Goal: Transaction & Acquisition: Obtain resource

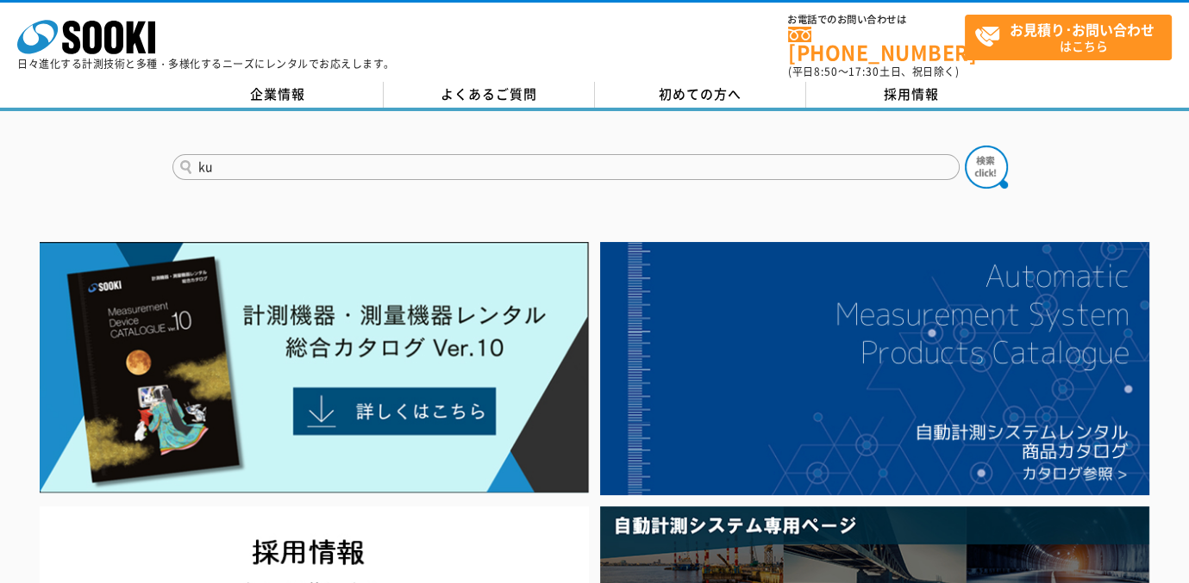
type input "k"
type input "クランプ"
click at [964, 146] on button at bounding box center [985, 167] width 43 height 43
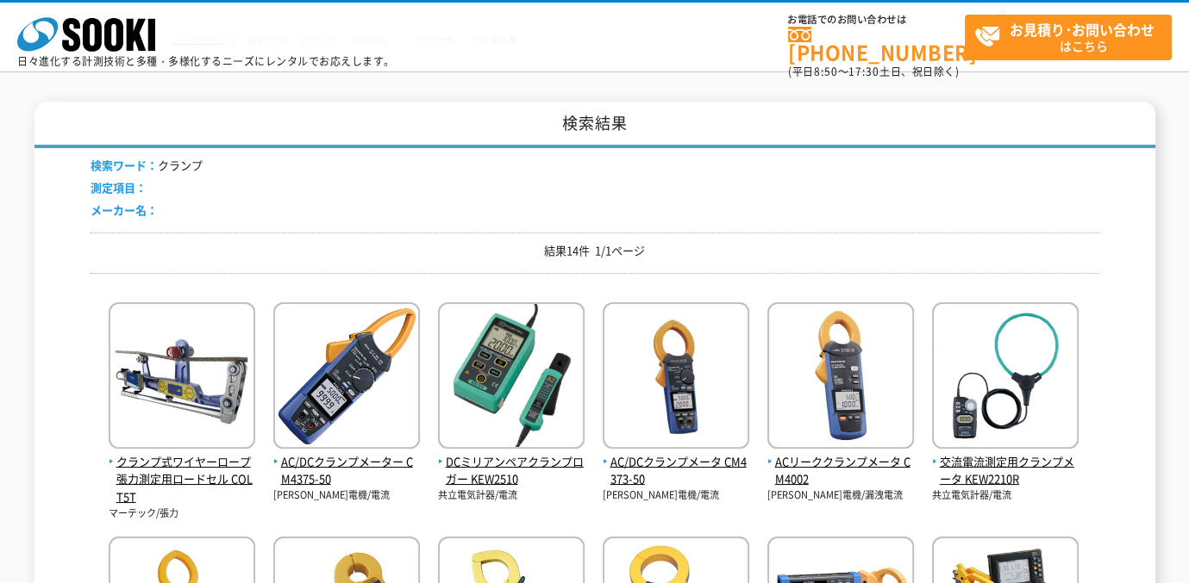
scroll to position [259, 0]
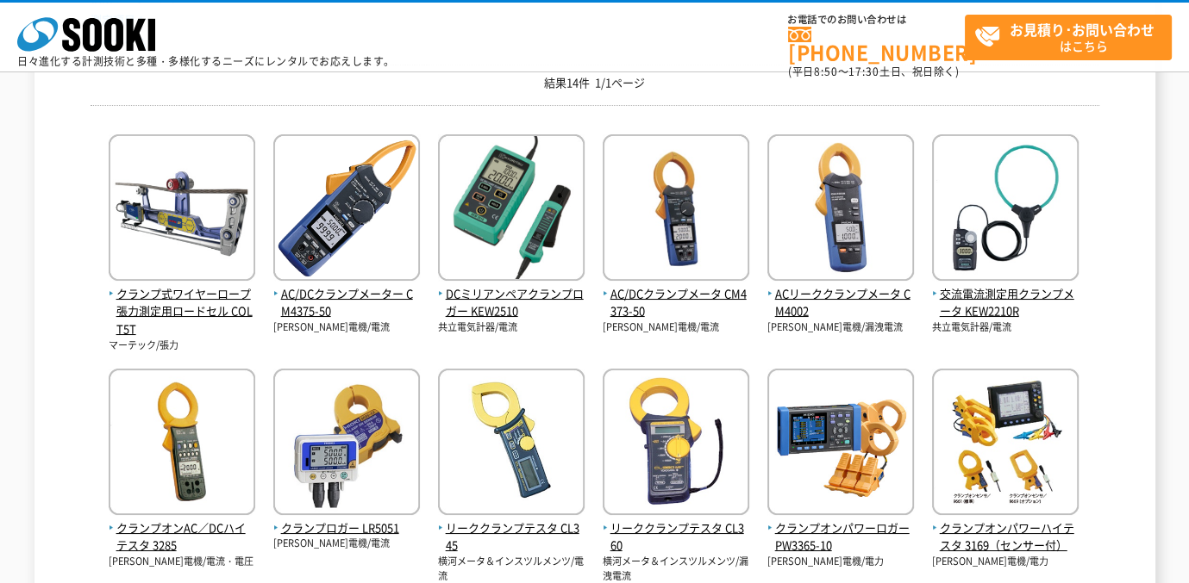
click at [38, 240] on div "検索結果 検索ワード： クランプ 測定項目： メーカー名： 結果14件 1/1ページ クランプ式ワイヤーロープ張力測定用ロードセル COLT5T マーテック/…" at bounding box center [594, 408] width 1120 height 949
drag, startPoint x: 222, startPoint y: 22, endPoint x: 210, endPoint y: 22, distance: 12.1
click at [222, 22] on div "株式会社 ソーキ spMenu 日々進化する計測技術と多種・多様化するニーズにレンタルでお応えします。" at bounding box center [205, 38] width 377 height 58
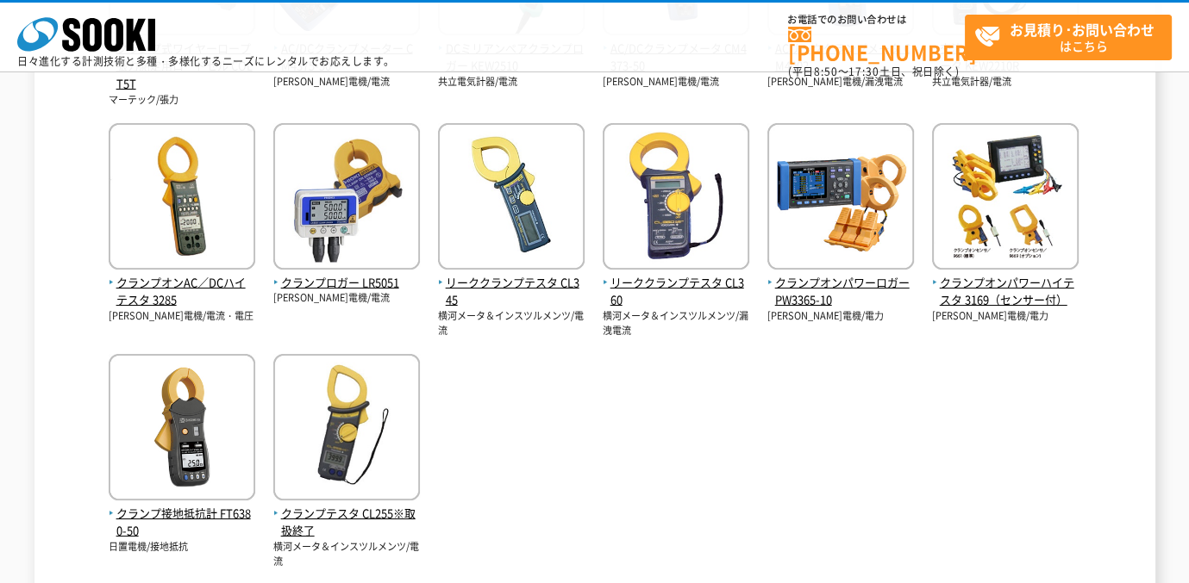
scroll to position [517, 0]
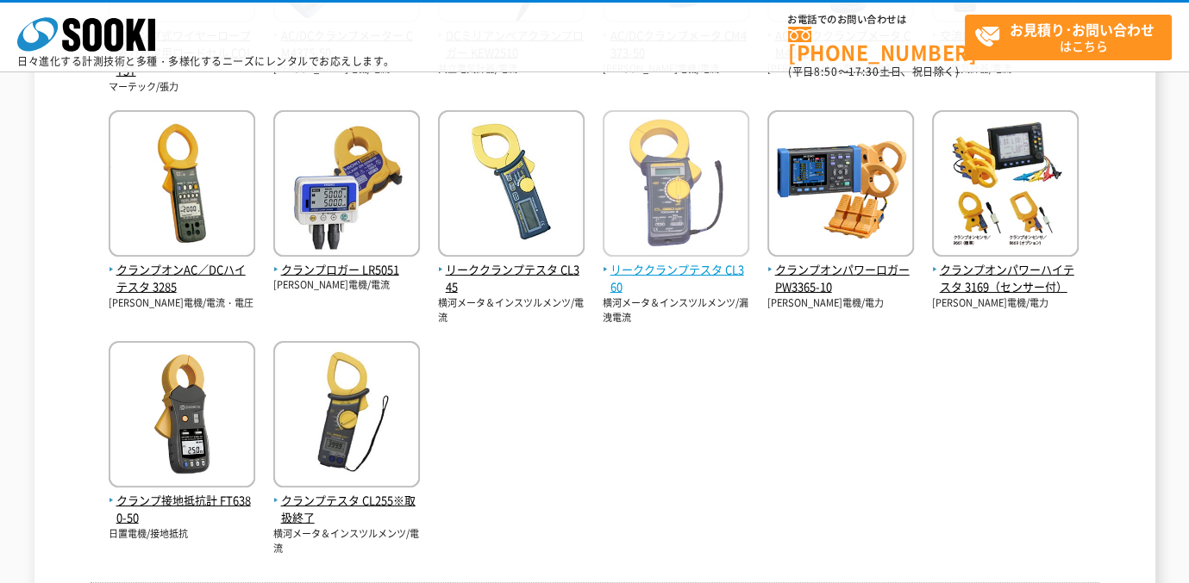
click at [658, 211] on img at bounding box center [675, 185] width 147 height 151
click at [687, 241] on img at bounding box center [675, 185] width 147 height 151
click at [684, 202] on img at bounding box center [675, 185] width 147 height 151
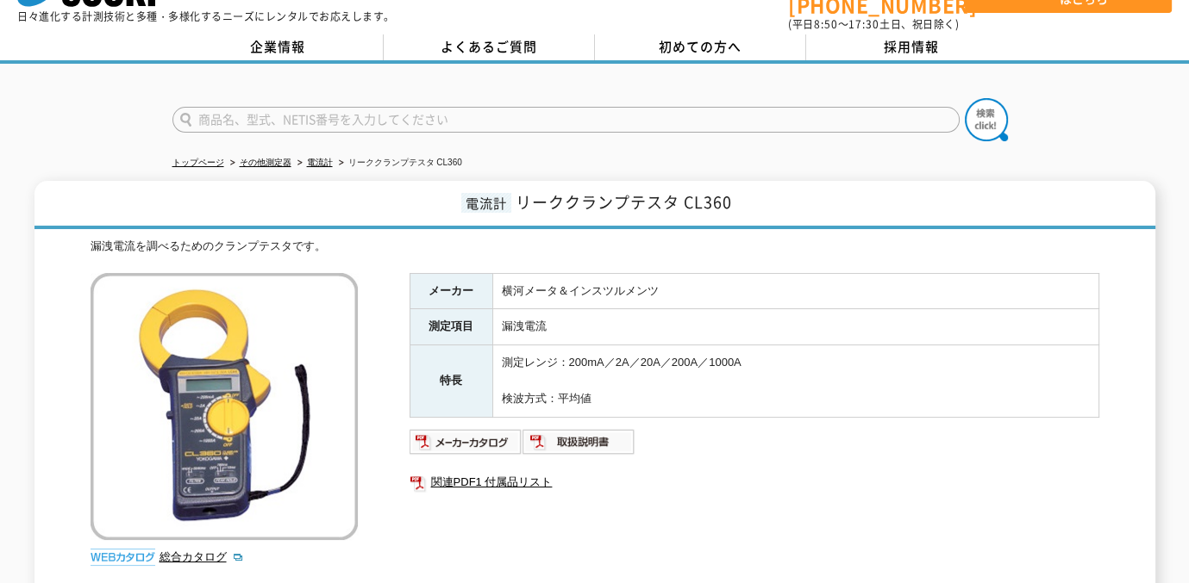
scroll to position [172, 0]
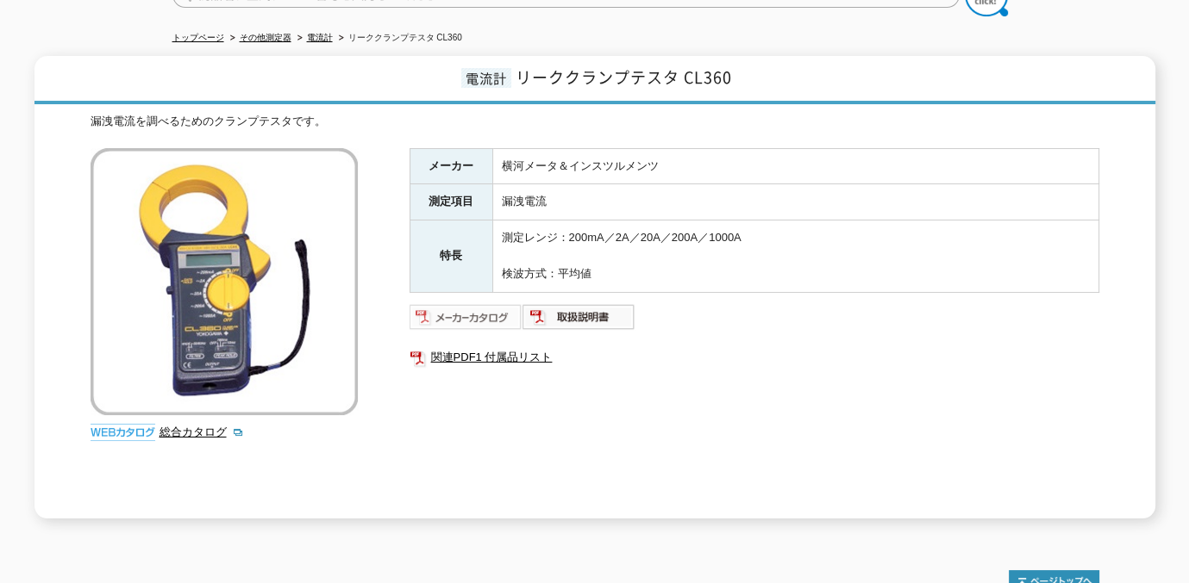
click at [490, 303] on img at bounding box center [465, 317] width 113 height 28
